Goal: Task Accomplishment & Management: Use online tool/utility

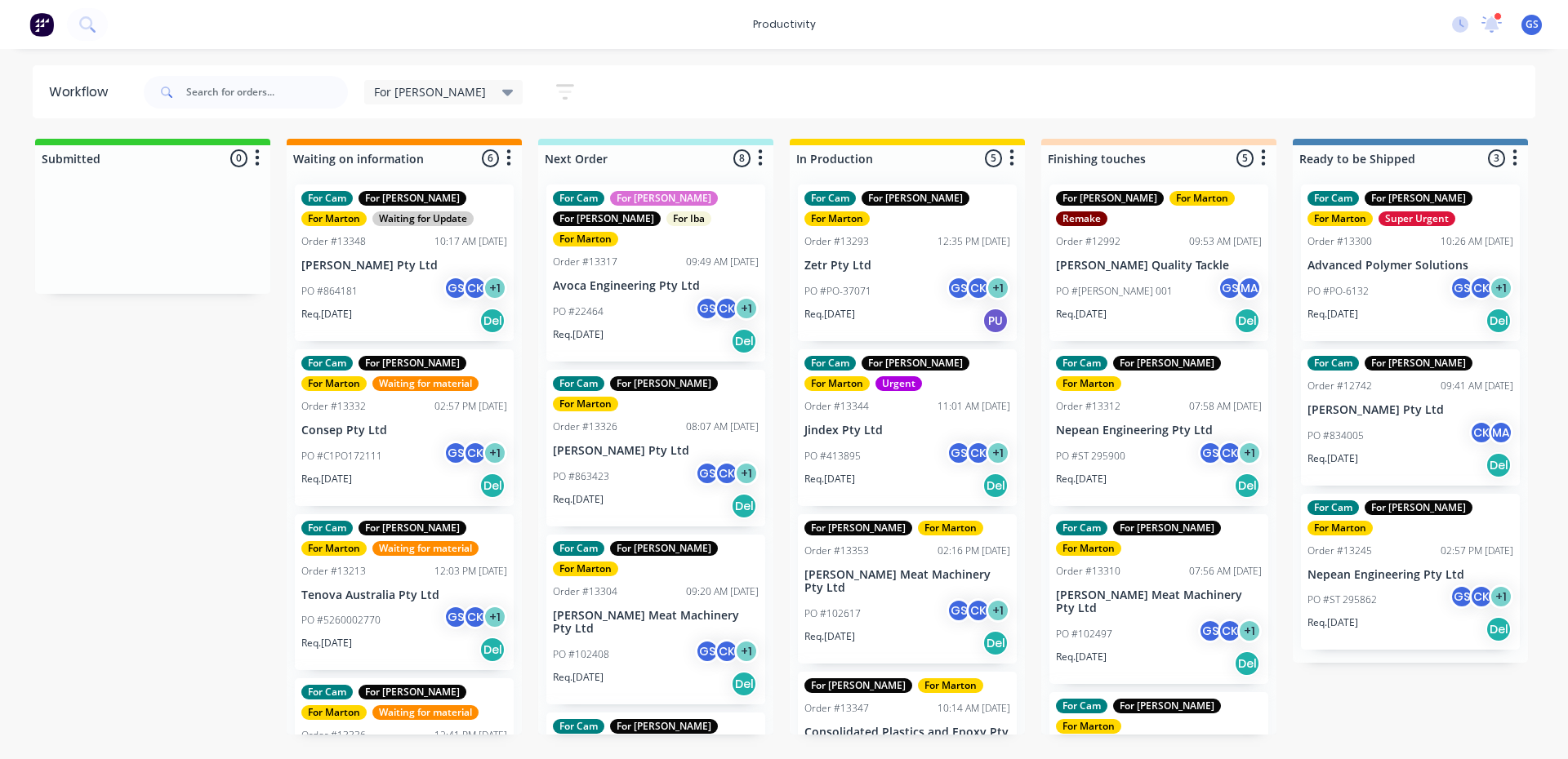
click at [919, 396] on div "For Cam For [PERSON_NAME] For [PERSON_NAME] Order #13293 12:35 PM [DATE] Zetr P…" at bounding box center [907, 453] width 235 height 564
click at [908, 398] on div "For Cam For [PERSON_NAME] For [PERSON_NAME] Order #13344 11:01 AM [DATE] Jindex…" at bounding box center [908, 428] width 219 height 157
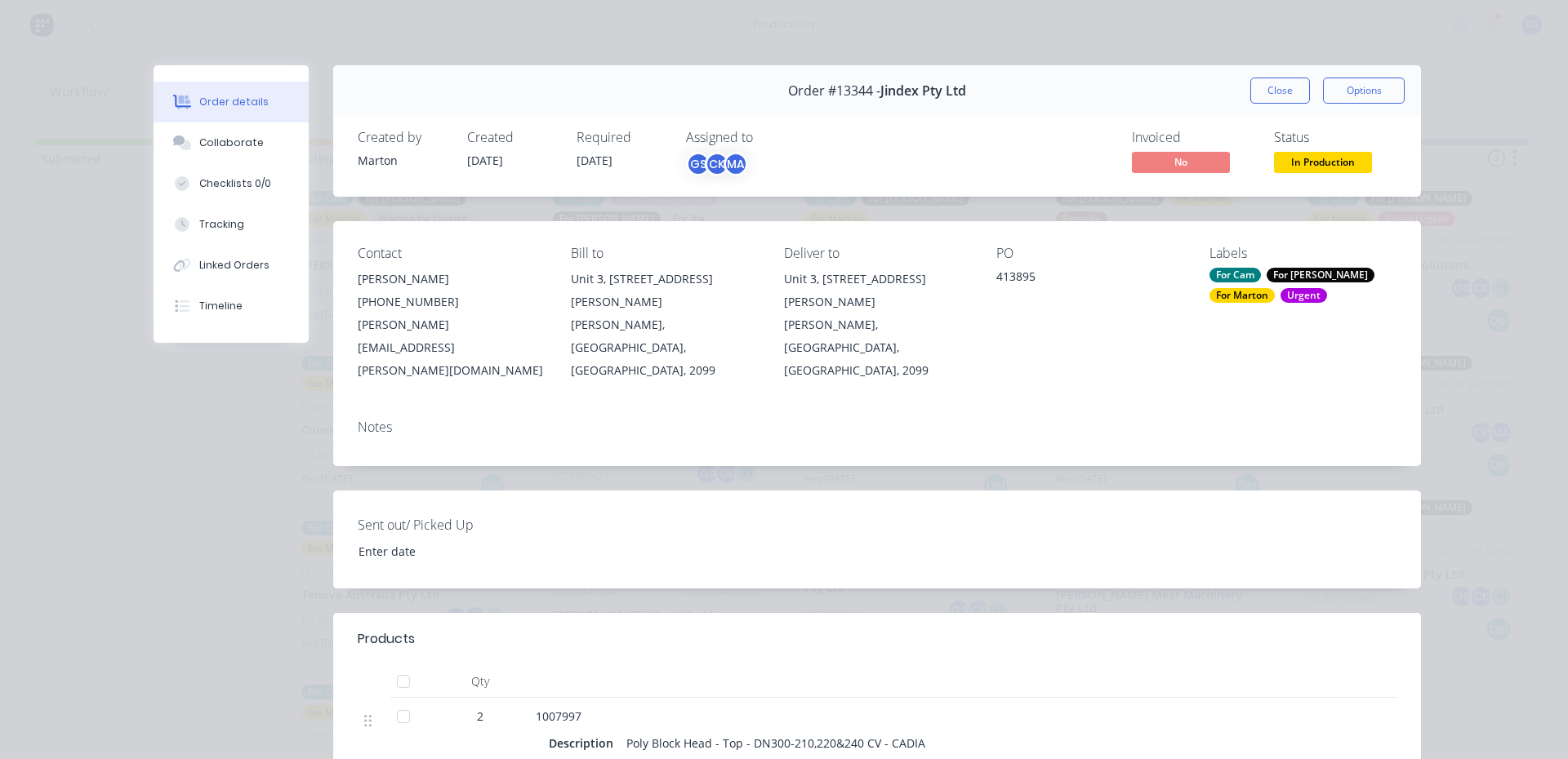
click at [1281, 294] on div "Urgent" at bounding box center [1304, 296] width 46 height 15
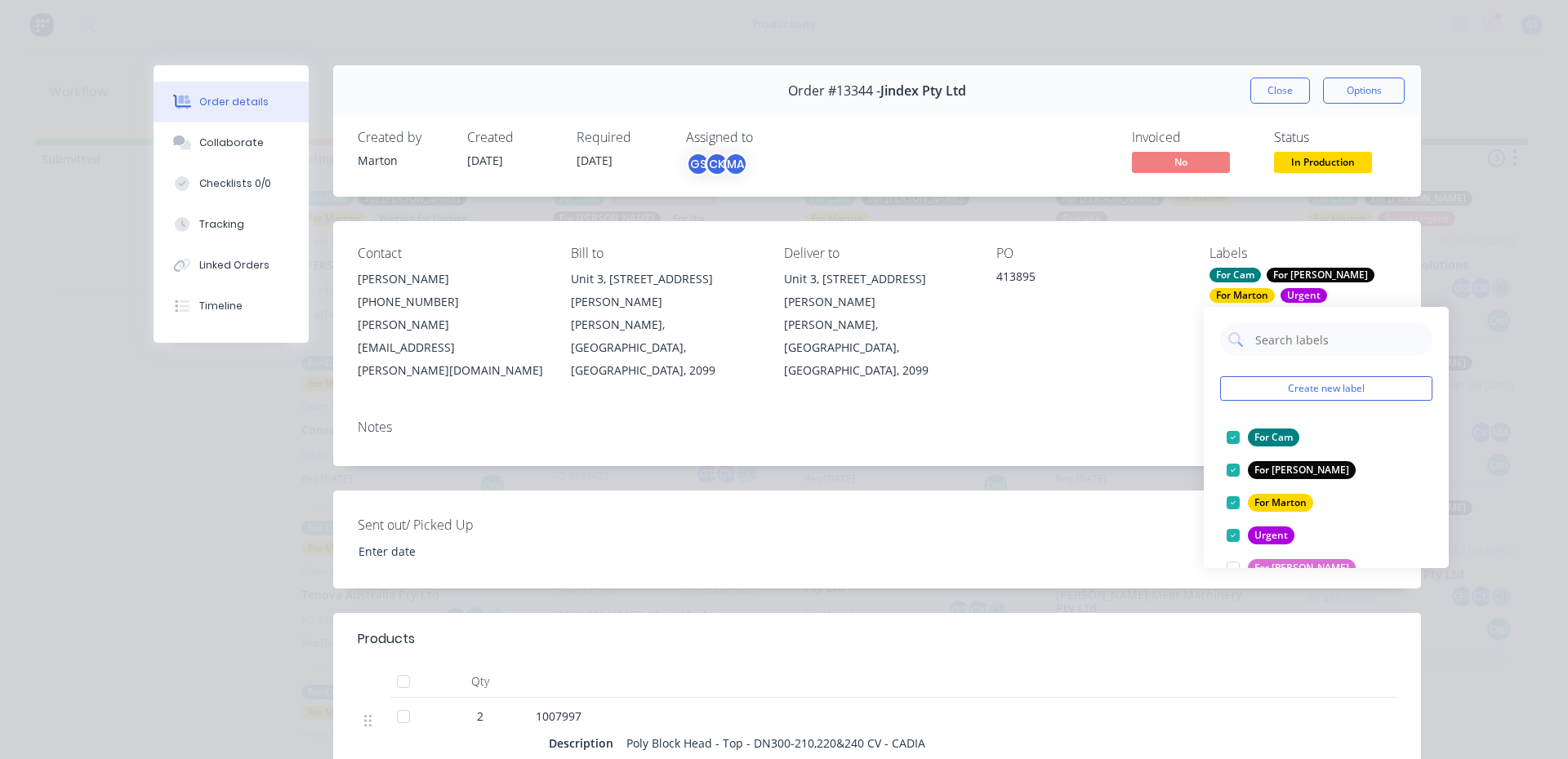
click at [1506, 237] on div "Order details Collaborate Checklists 0/0 Tracking Linked Orders Timeline Order …" at bounding box center [784, 379] width 1568 height 759
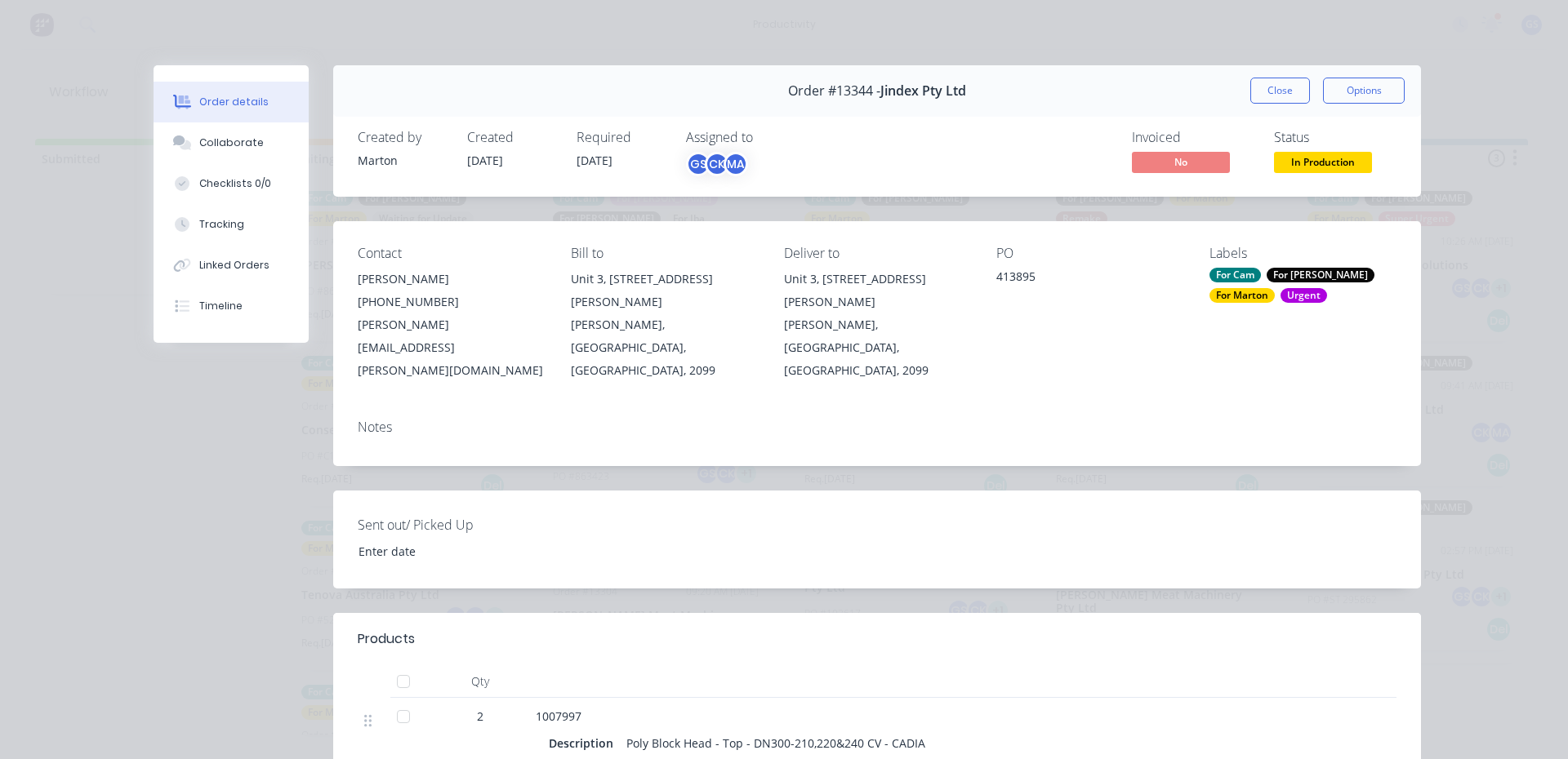
click at [1269, 95] on button "Close" at bounding box center [1280, 91] width 59 height 26
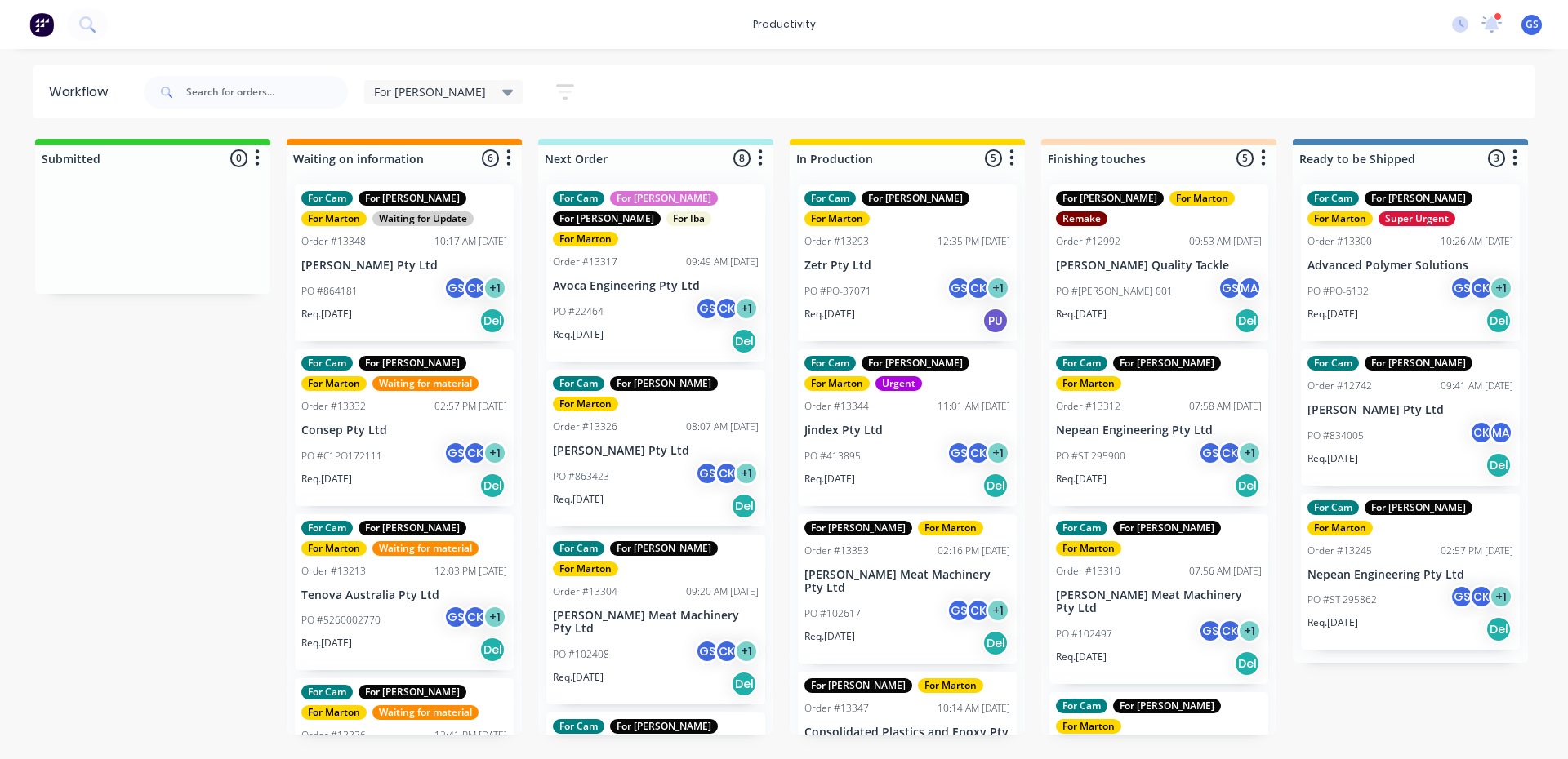
drag, startPoint x: 922, startPoint y: 87, endPoint x: 942, endPoint y: 72, distance: 25.0
click at [923, 89] on div "For [PERSON_NAME] Save new view None edit For [PERSON_NAME] (Default) edit For …" at bounding box center [838, 91] width 1396 height 49
click at [667, 101] on div "For [PERSON_NAME] Save new view None edit For [PERSON_NAME] (Default) edit For …" at bounding box center [838, 91] width 1396 height 49
drag, startPoint x: 663, startPoint y: 98, endPoint x: 646, endPoint y: 93, distance: 17.7
click at [663, 96] on div "For [PERSON_NAME] Save new view None edit For [PERSON_NAME] (Default) edit For …" at bounding box center [838, 91] width 1396 height 49
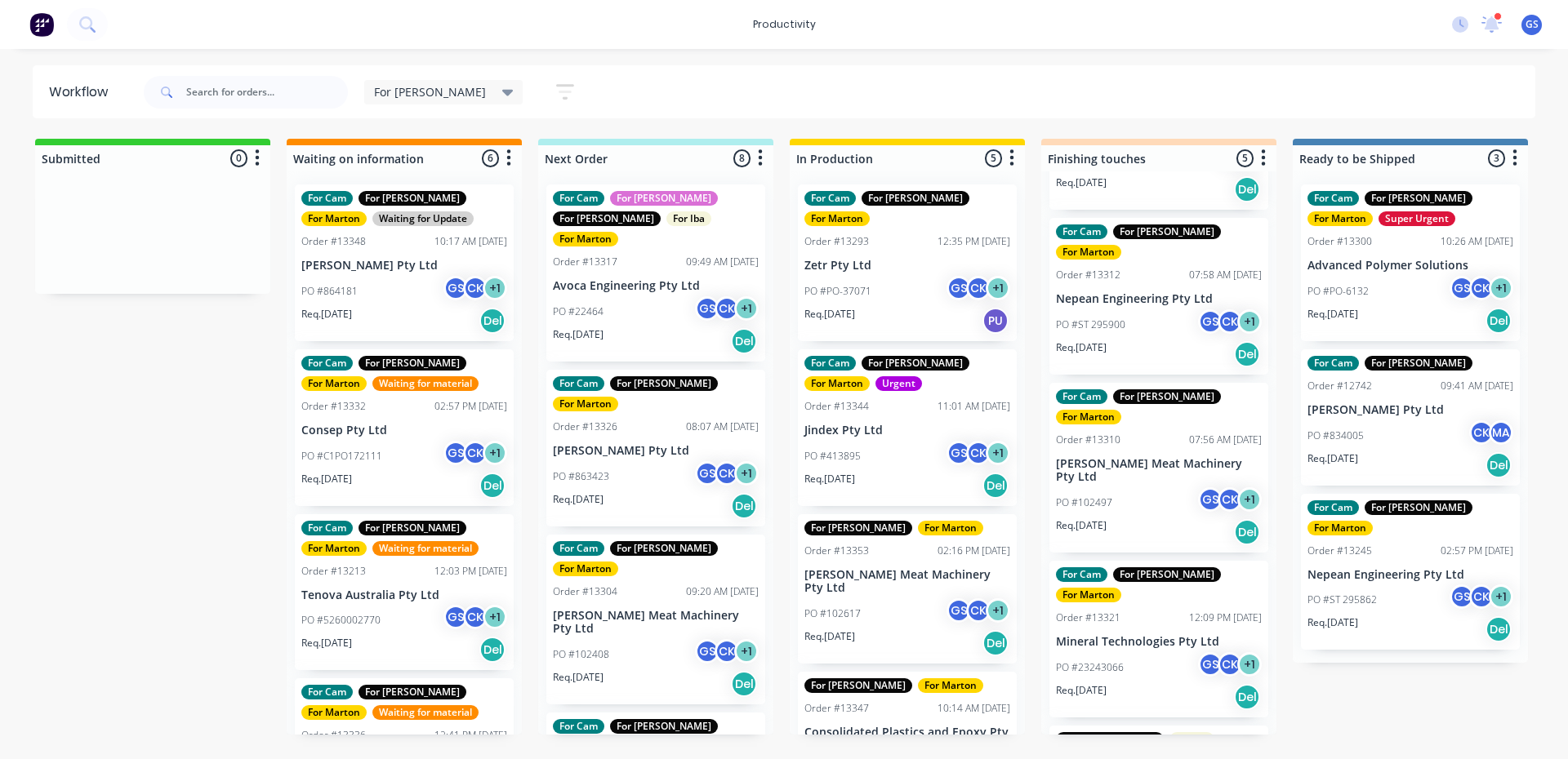
scroll to position [103, 0]
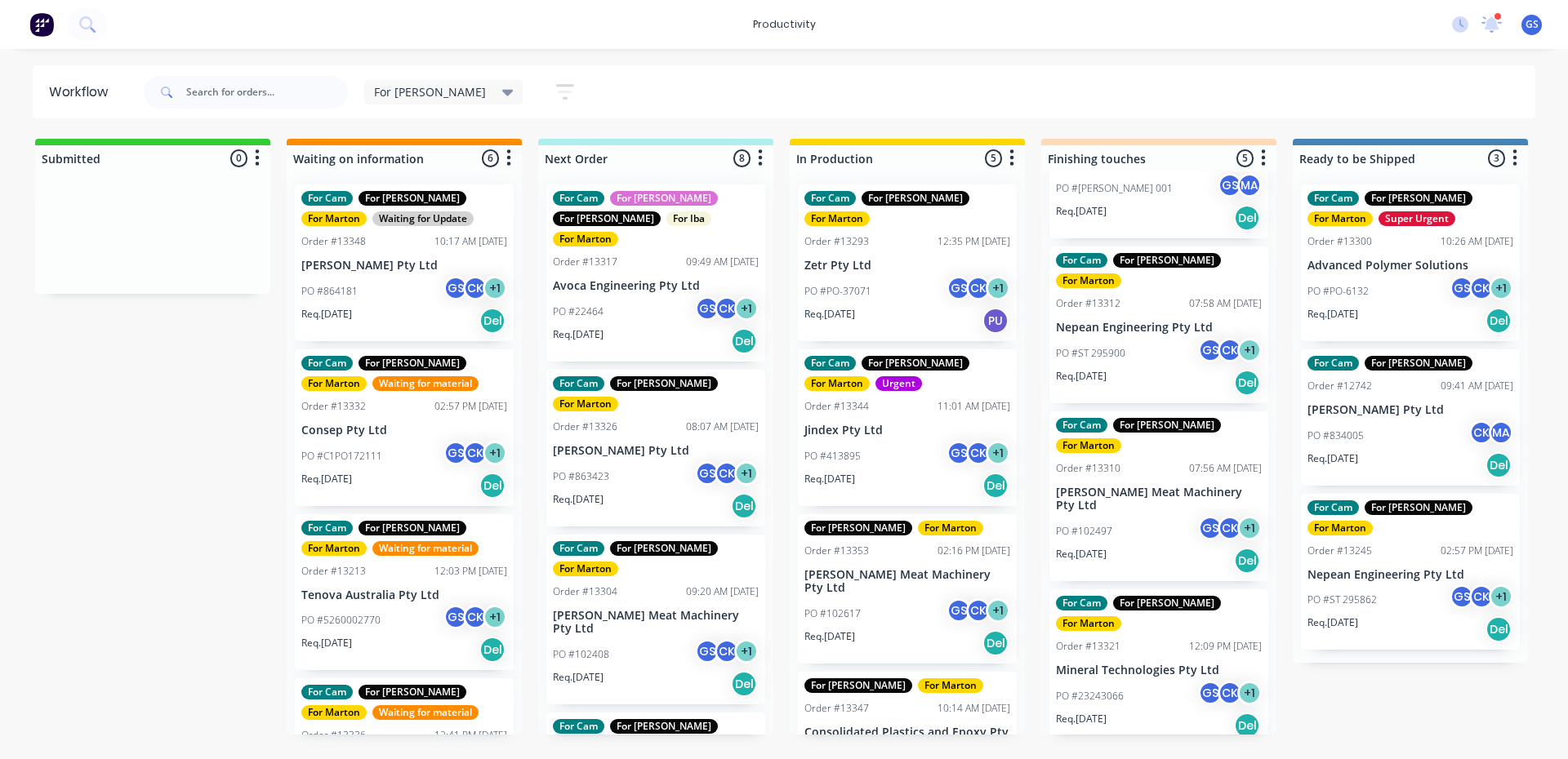
click at [882, 441] on div "PO #413895 GS CK + 1" at bounding box center [908, 457] width 206 height 31
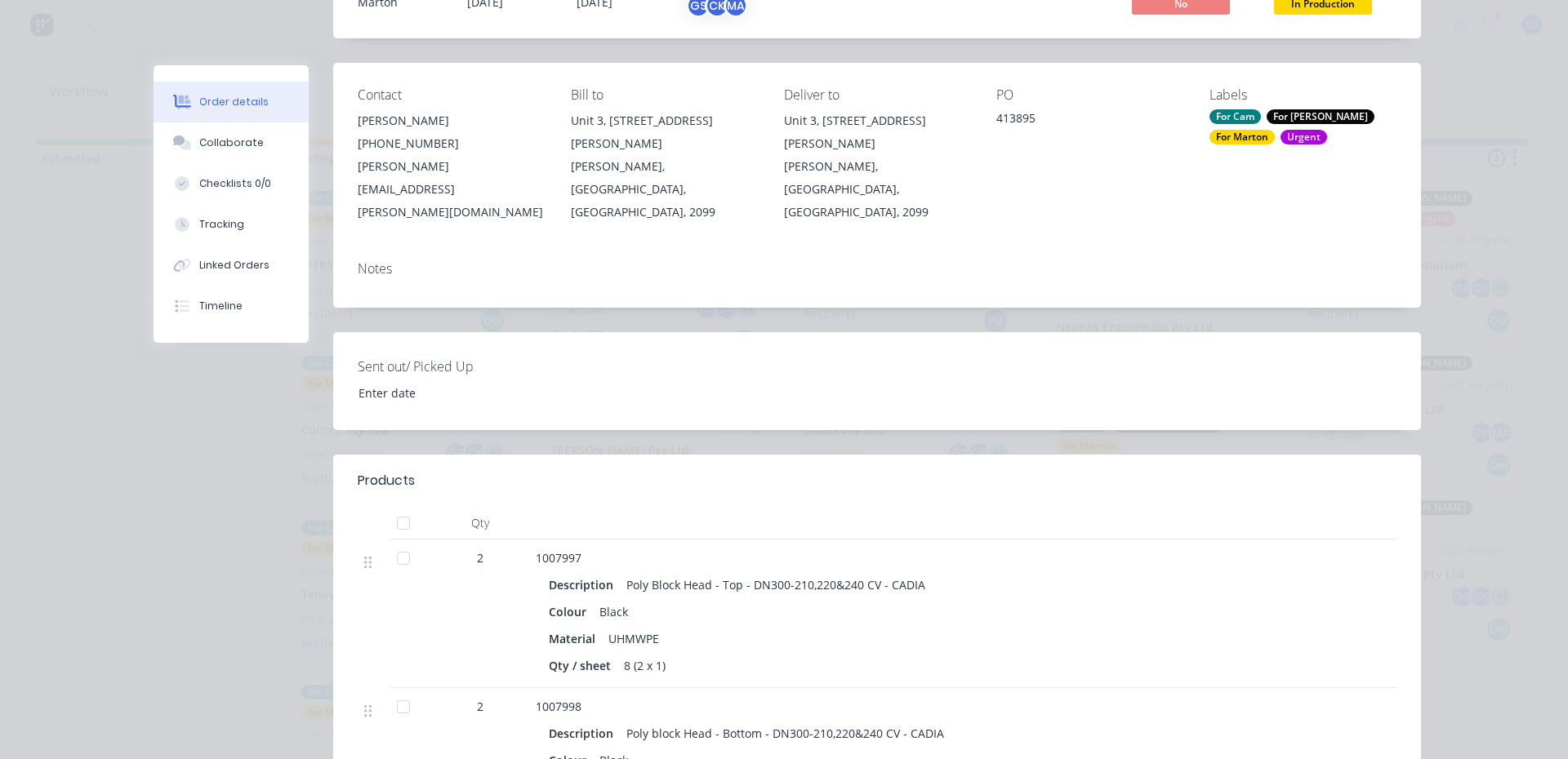
scroll to position [326, 0]
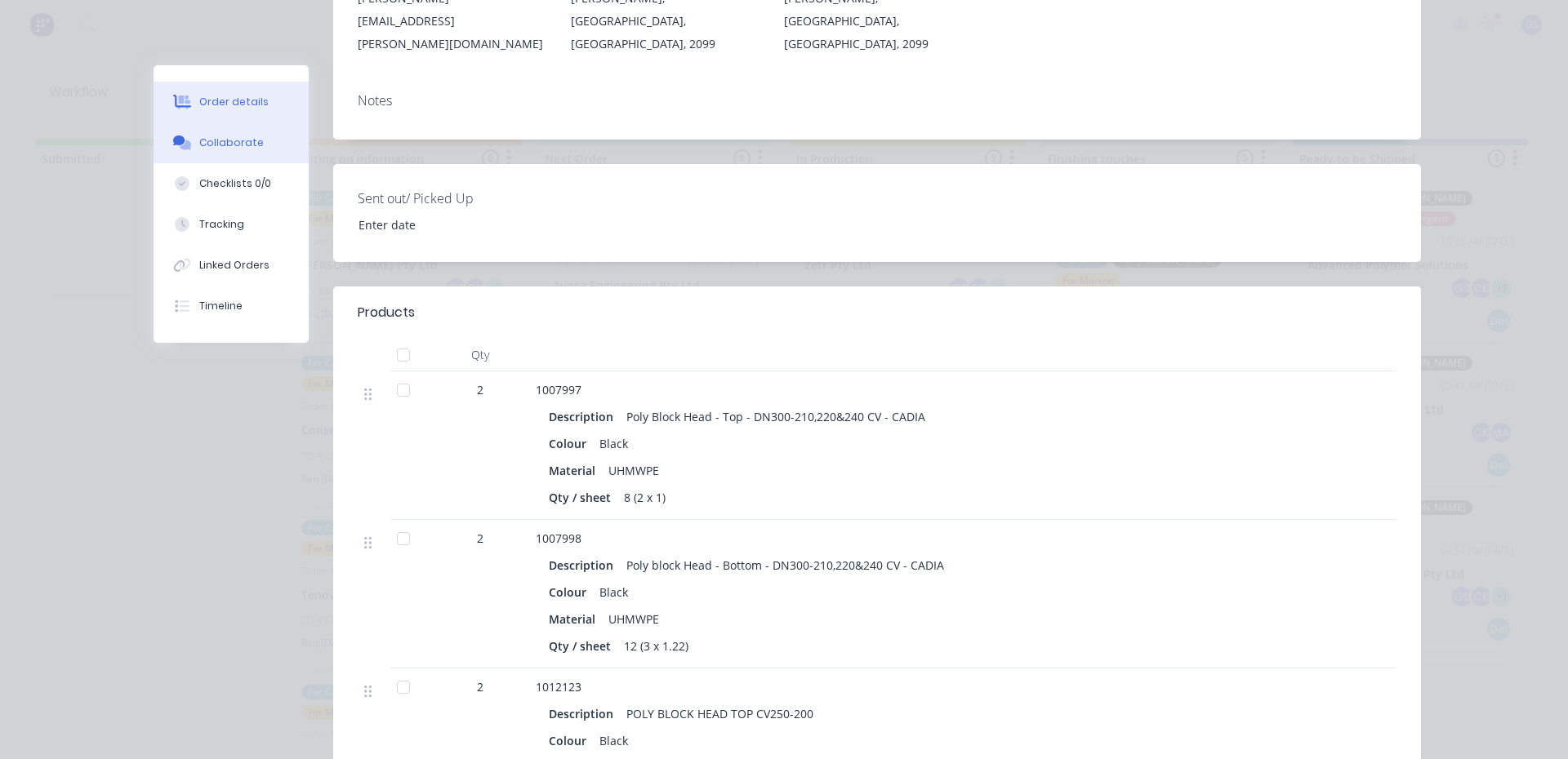
click at [248, 157] on button "Collaborate" at bounding box center [231, 143] width 155 height 41
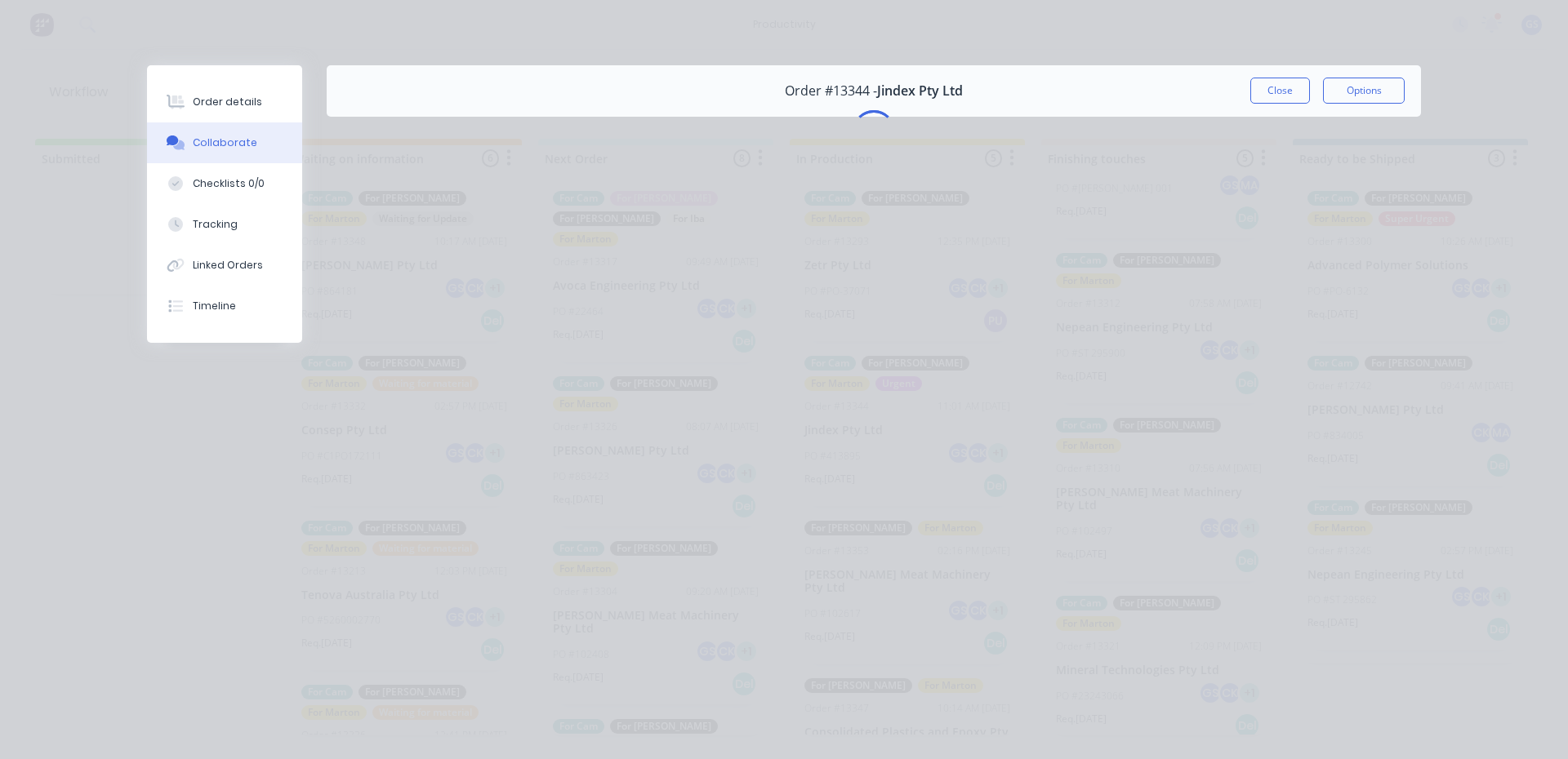
scroll to position [0, 0]
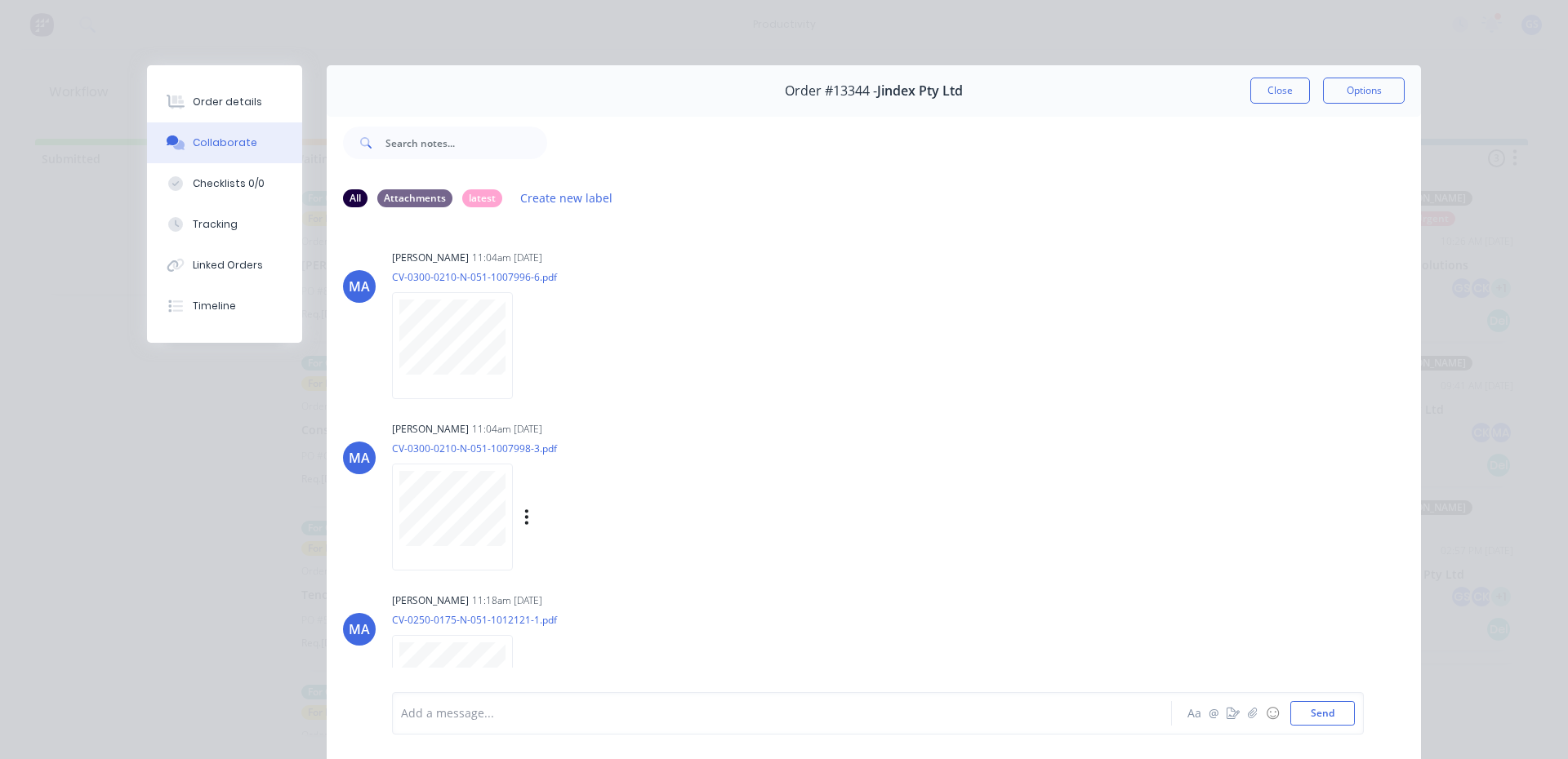
click at [978, 533] on div "MA [PERSON_NAME] 11:04am [DATE] CV-0300-0210-N-051-1007998-3.pdf Labels Download" at bounding box center [874, 490] width 1095 height 147
click at [115, 391] on div "Order details Collaborate Checklists 0/0 Tracking Linked Orders Timeline Order …" at bounding box center [784, 379] width 1568 height 759
